Goal: Find specific page/section: Find specific page/section

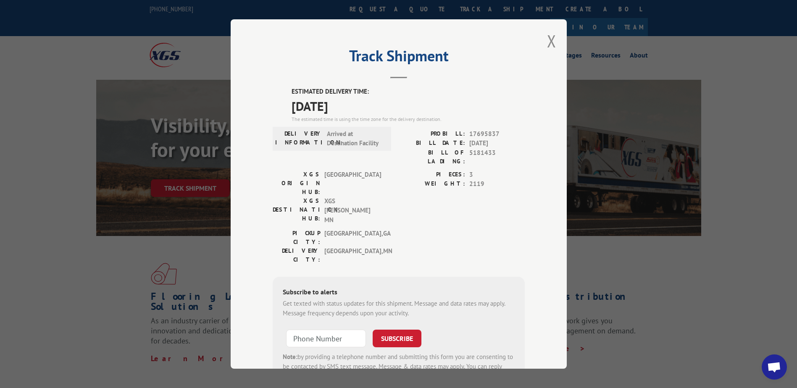
scroll to position [29, 0]
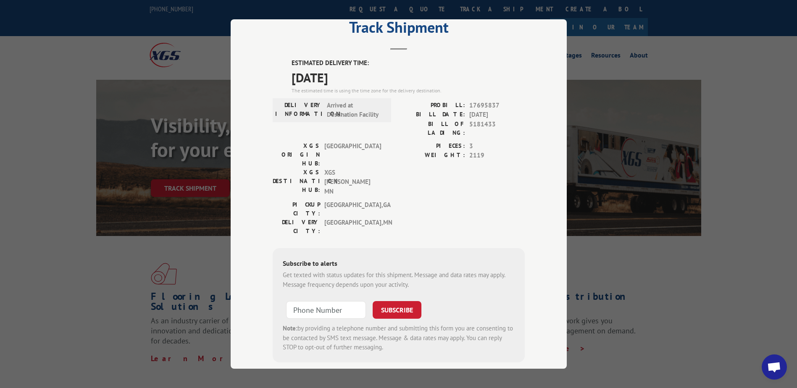
click at [730, 118] on div "Track Shipment ESTIMATED DELIVERY TIME: 10/23/2025 The estimated time is using …" at bounding box center [398, 194] width 797 height 388
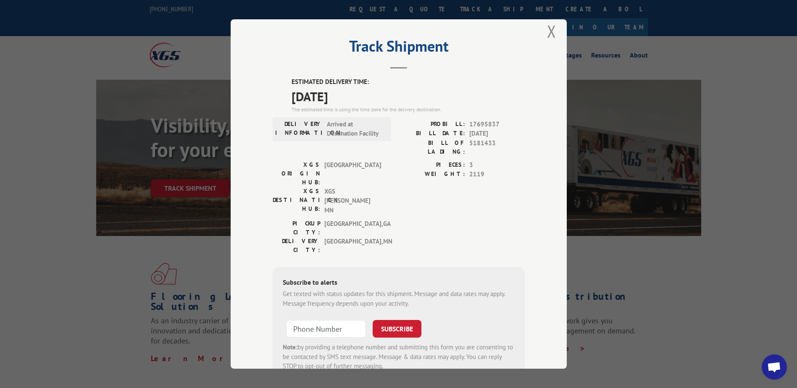
scroll to position [0, 0]
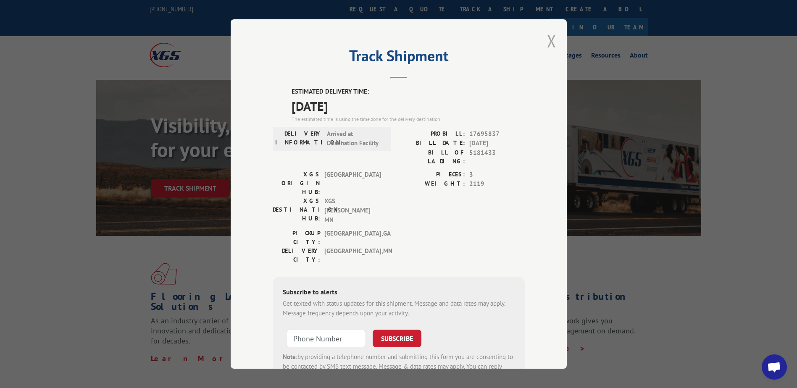
click at [550, 43] on button "Close modal" at bounding box center [551, 41] width 9 height 22
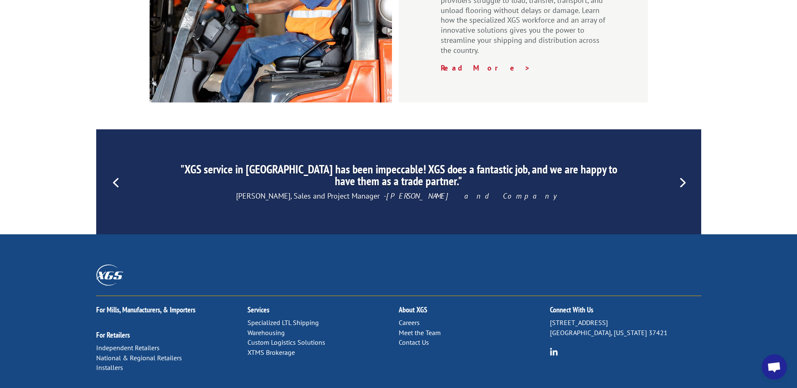
scroll to position [1274, 0]
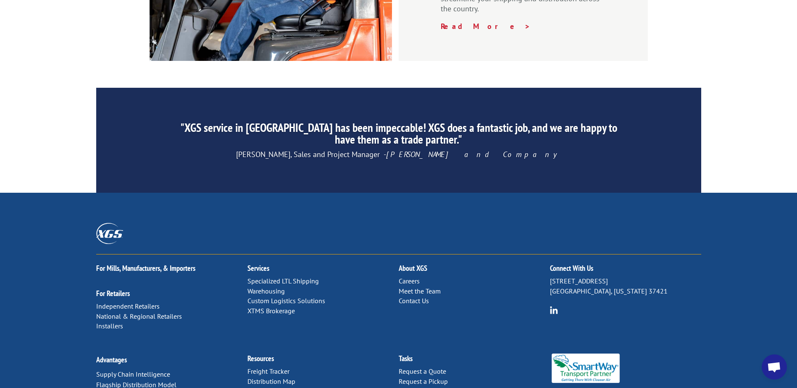
click at [407, 296] on link "Contact Us" at bounding box center [413, 300] width 30 height 8
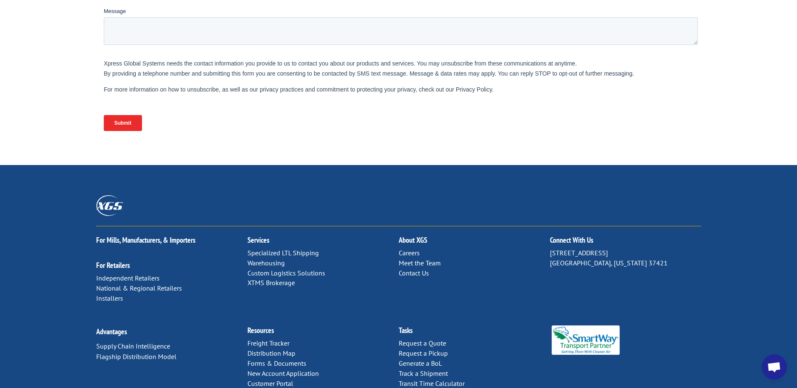
scroll to position [339, 0]
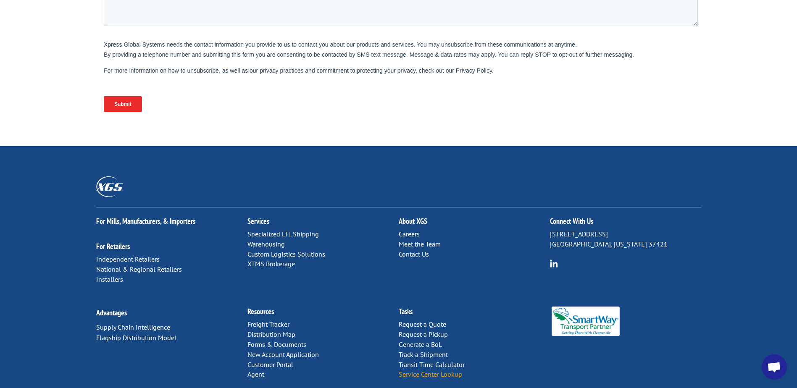
click at [453, 370] on link "Service Center Lookup" at bounding box center [429, 374] width 63 height 8
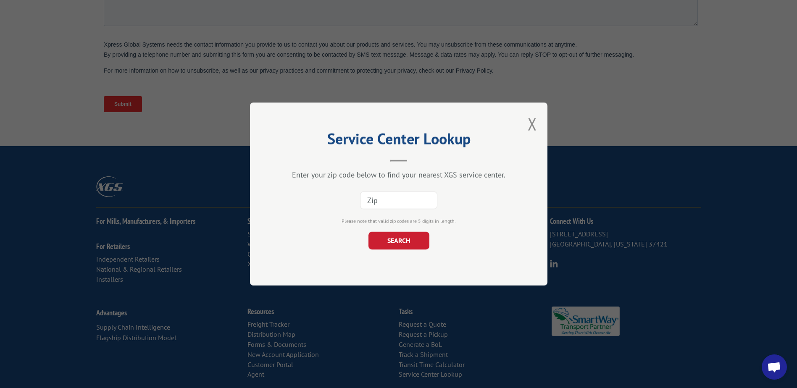
click at [369, 199] on input at bounding box center [398, 200] width 77 height 18
type input "55405"
click at [379, 237] on button "SEARCH" at bounding box center [398, 241] width 61 height 18
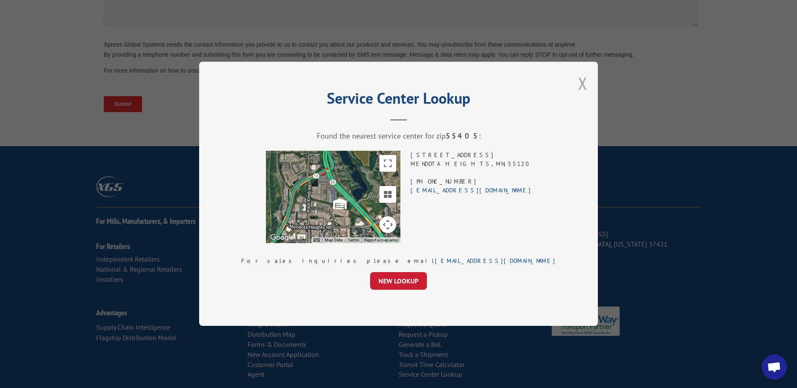
click at [578, 84] on button "Close modal" at bounding box center [582, 83] width 9 height 22
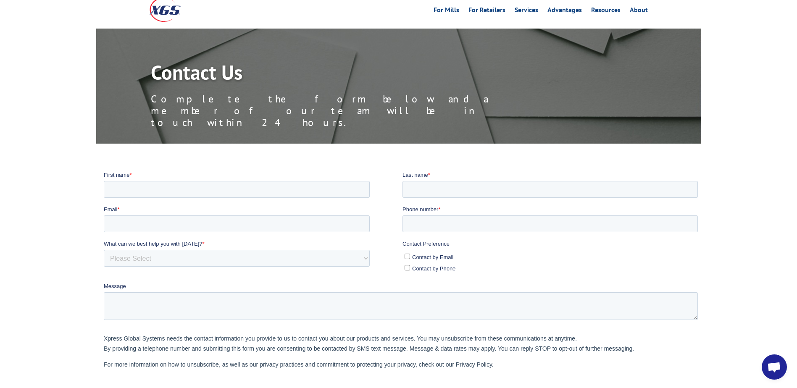
scroll to position [0, 0]
